Goal: Task Accomplishment & Management: Use online tool/utility

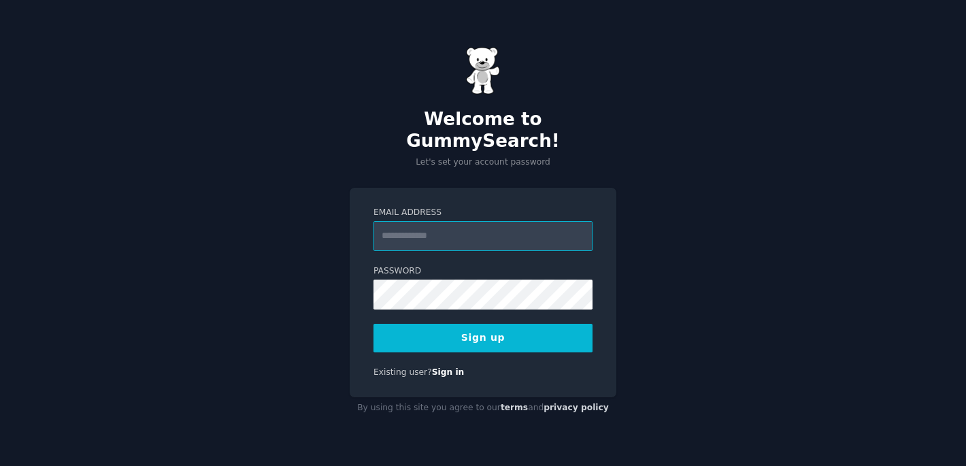
click at [477, 229] on input "Email Address" at bounding box center [482, 236] width 219 height 30
type input "**********"
click at [684, 230] on div "**********" at bounding box center [483, 233] width 966 height 466
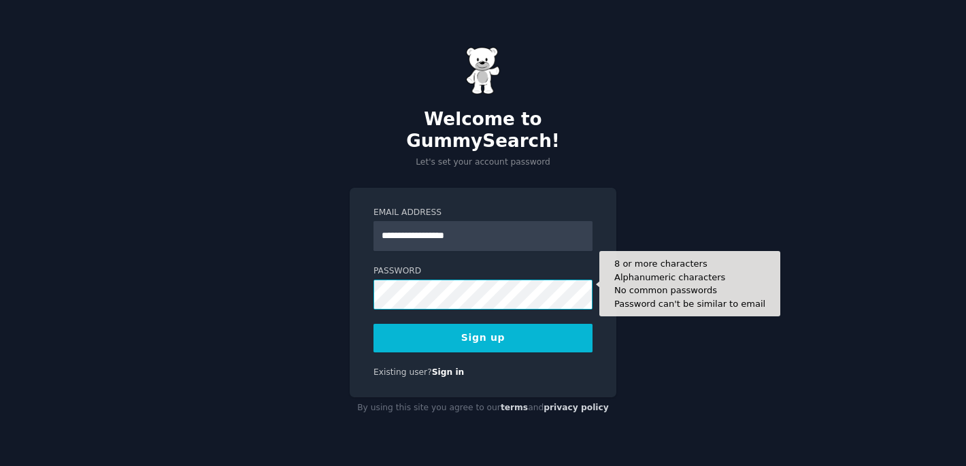
click at [373, 324] on button "Sign up" at bounding box center [482, 338] width 219 height 29
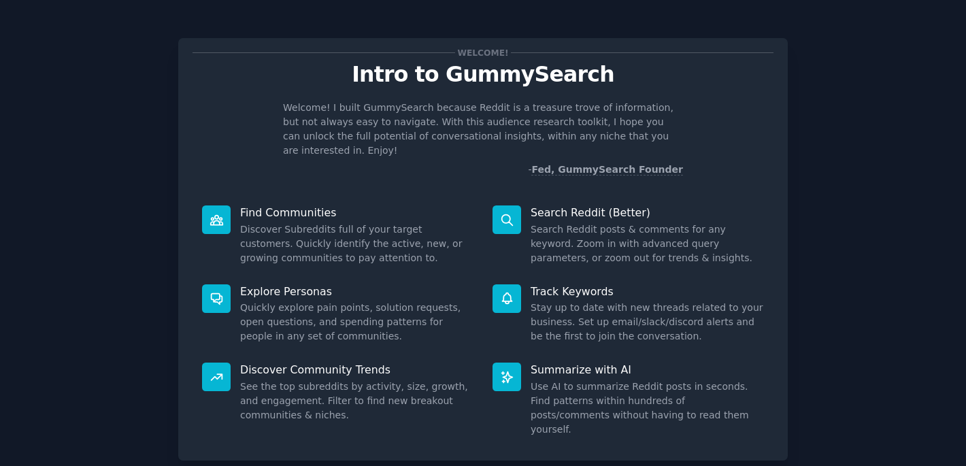
scroll to position [66, 0]
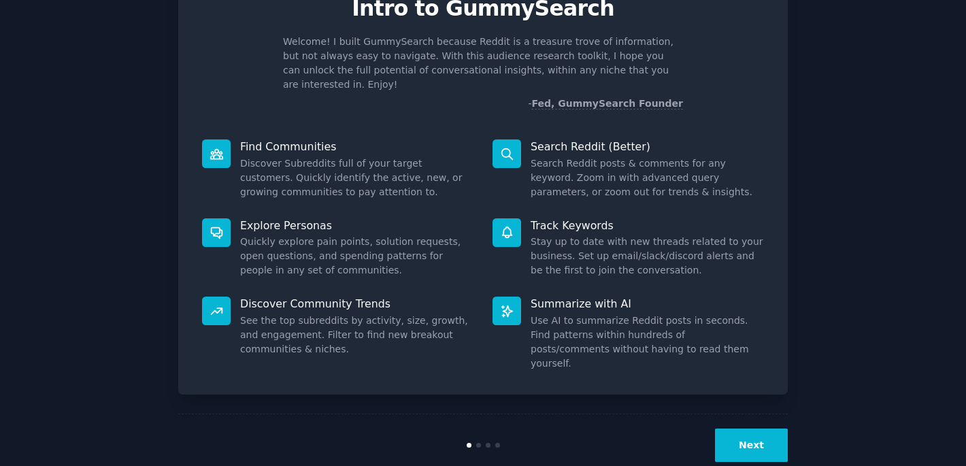
click at [748, 429] on button "Next" at bounding box center [751, 445] width 73 height 33
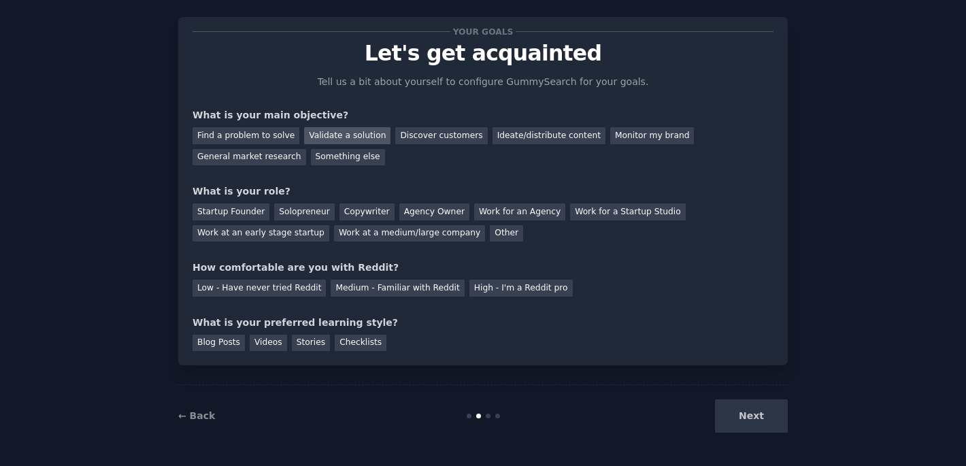
click at [350, 133] on div "Validate a solution" at bounding box center [347, 135] width 86 height 17
click at [256, 158] on div "General market research" at bounding box center [249, 157] width 114 height 17
click at [337, 133] on div "Validate a solution" at bounding box center [347, 135] width 86 height 17
click at [292, 216] on div "Solopreneur" at bounding box center [304, 211] width 60 height 17
click at [409, 285] on div "Medium - Familiar with Reddit" at bounding box center [397, 288] width 133 height 17
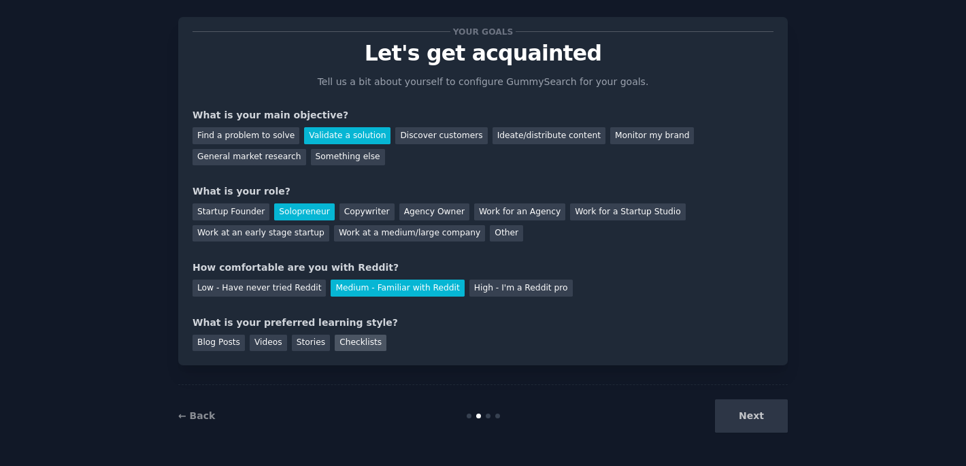
click at [358, 348] on div "Checklists" at bounding box center [361, 343] width 52 height 17
click at [758, 420] on button "Next" at bounding box center [751, 415] width 73 height 33
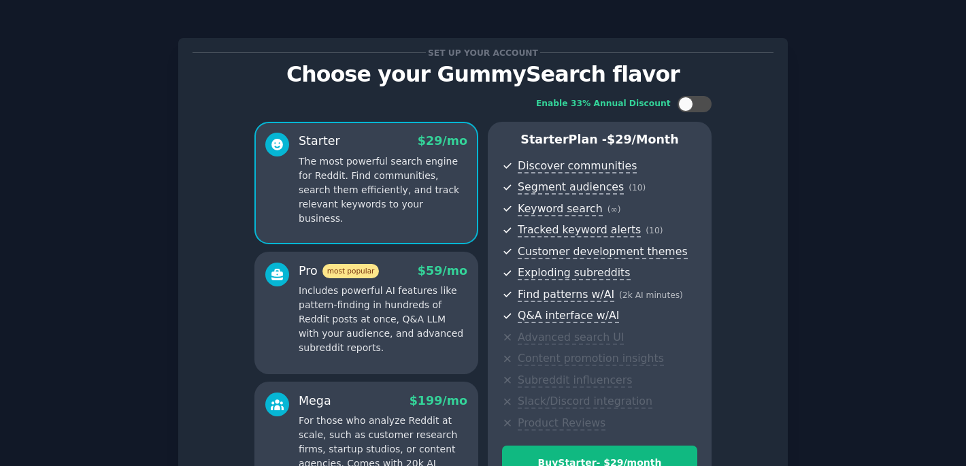
scroll to position [167, 0]
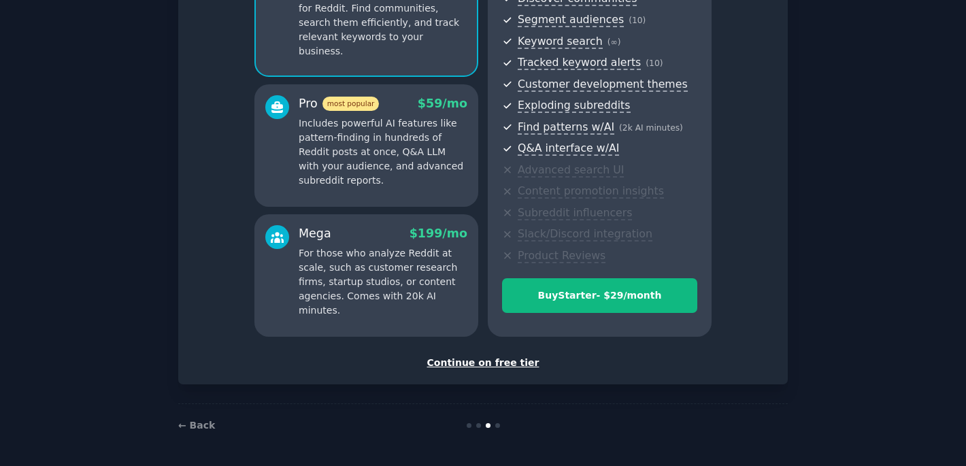
click at [495, 365] on div "Continue on free tier" at bounding box center [482, 363] width 581 height 14
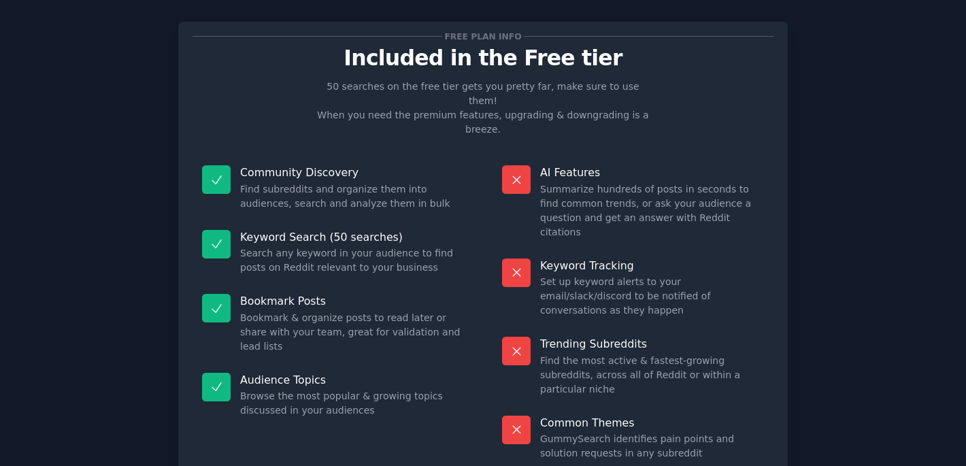
scroll to position [38, 0]
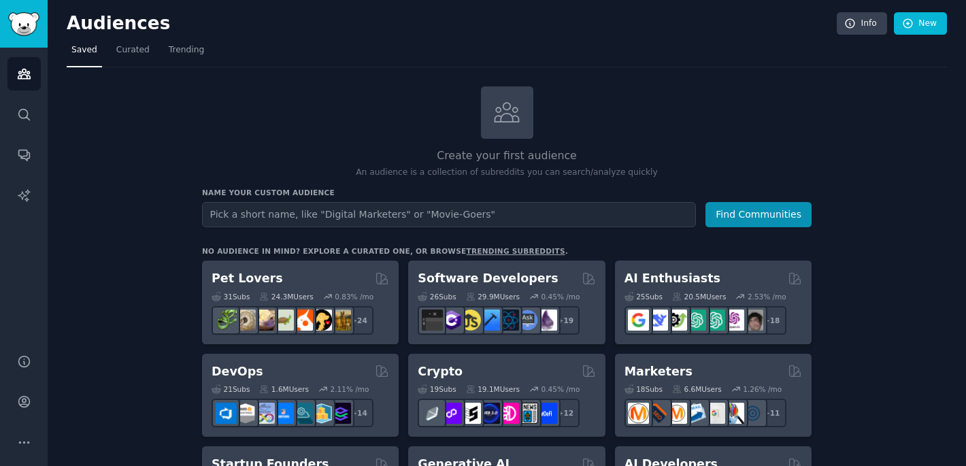
click at [442, 216] on input "text" at bounding box center [449, 214] width 494 height 25
type input "Quiet blender"
click at [759, 211] on button "Find Communities" at bounding box center [758, 214] width 106 height 25
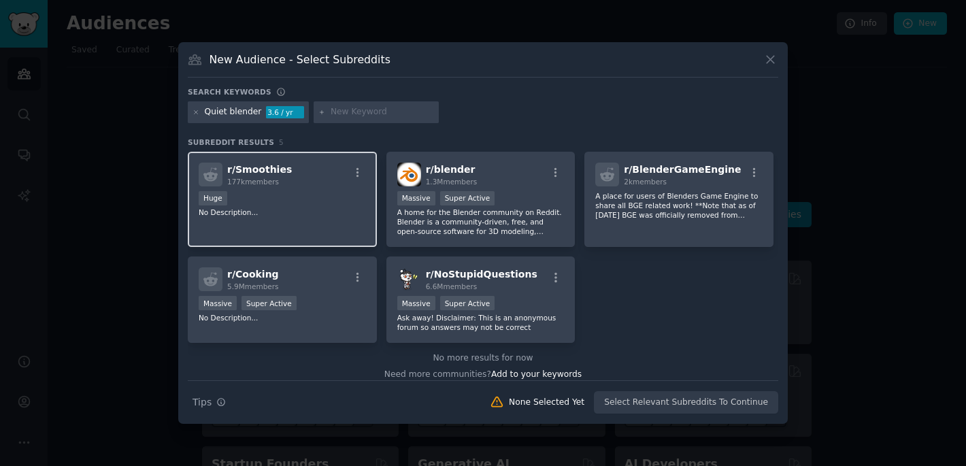
click at [329, 244] on div "r/ Smoothies 177k members Huge No Description..." at bounding box center [282, 200] width 189 height 96
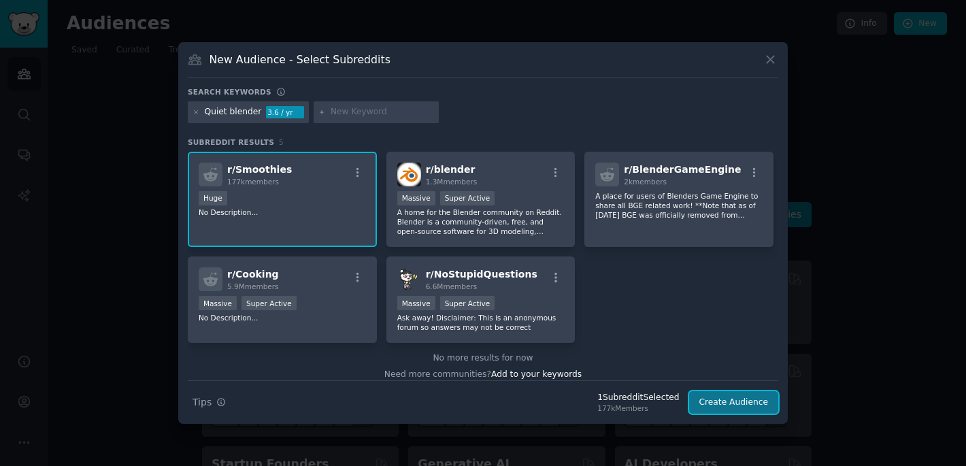
click at [737, 405] on button "Create Audience" at bounding box center [734, 402] width 90 height 23
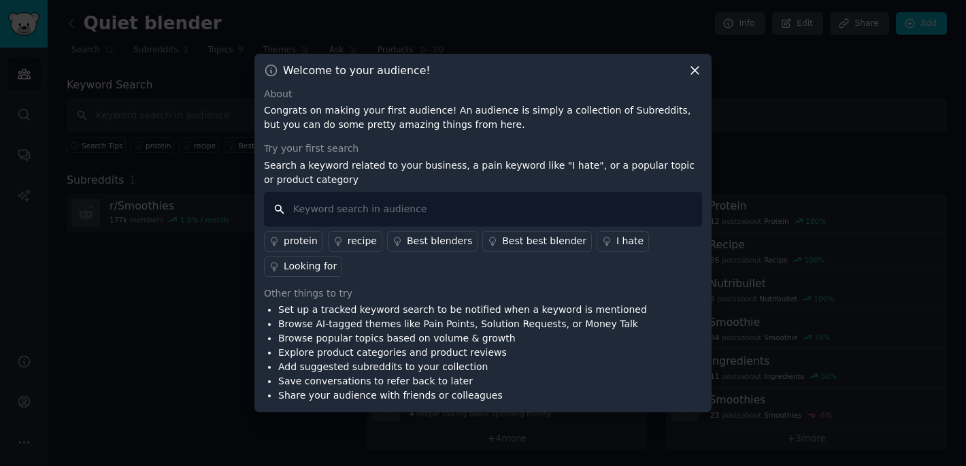
click at [449, 212] on input "text" at bounding box center [483, 209] width 438 height 35
type input "quiet"
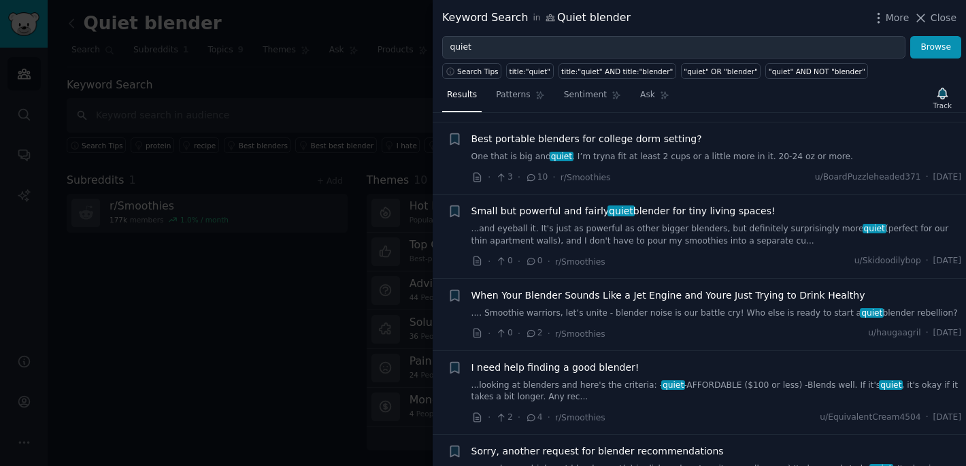
scroll to position [97, 0]
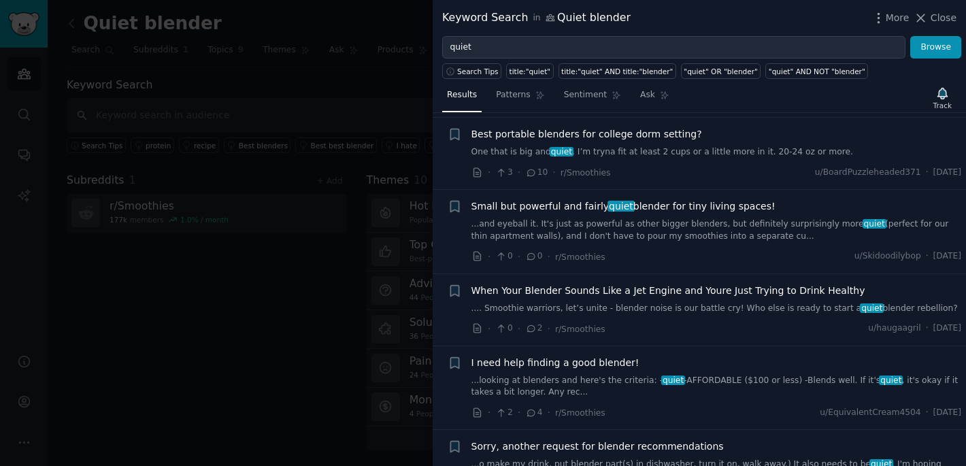
click at [707, 229] on link "...and eyeball it. It's just as powerful as other bigger blenders, but definite…" at bounding box center [716, 230] width 490 height 24
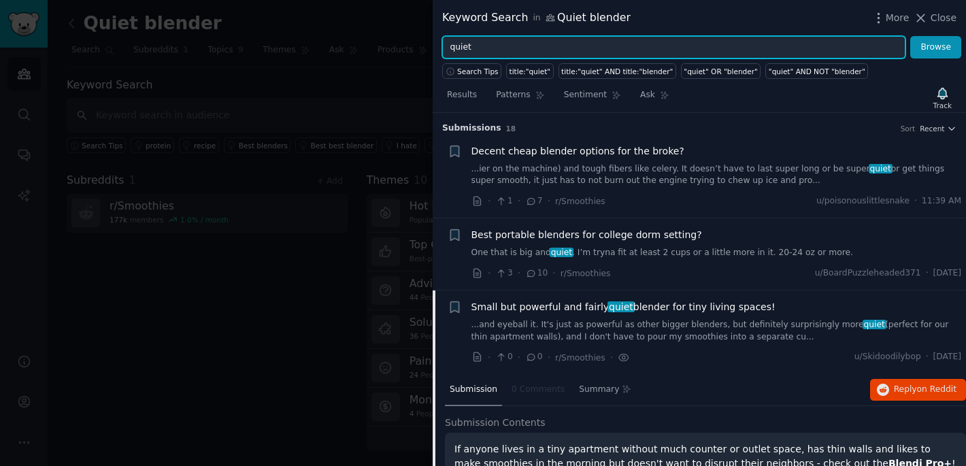
click at [501, 45] on input "quiet" at bounding box center [673, 47] width 463 height 23
type input "loud"
click at [910, 36] on button "Browse" at bounding box center [935, 47] width 51 height 23
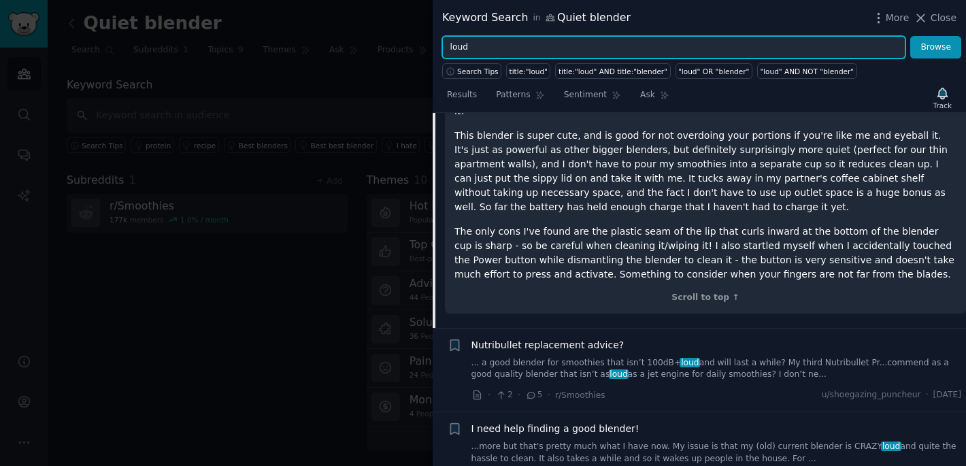
scroll to position [361, 0]
